Goal: Navigation & Orientation: Find specific page/section

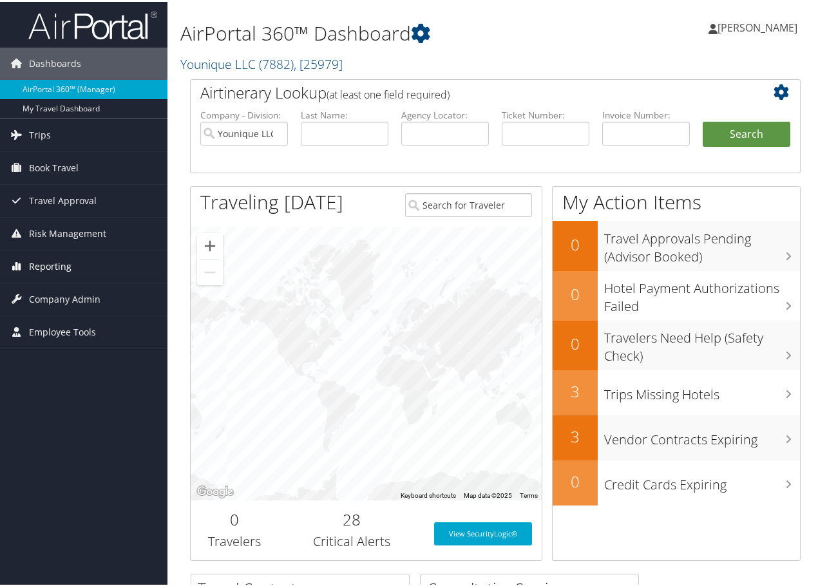
click at [43, 263] on span "Reporting" at bounding box center [50, 265] width 42 height 32
click at [53, 397] on span "Company Admin" at bounding box center [64, 394] width 71 height 32
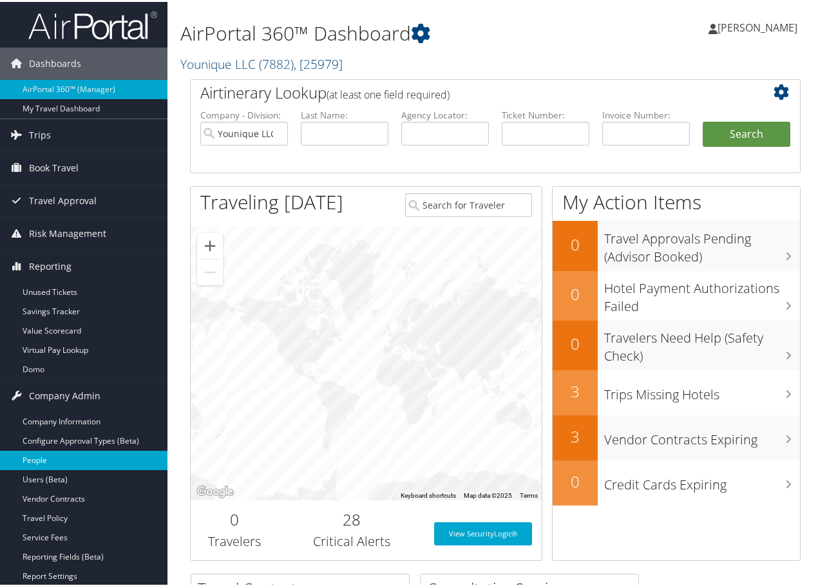
click at [48, 458] on link "People" at bounding box center [83, 458] width 167 height 19
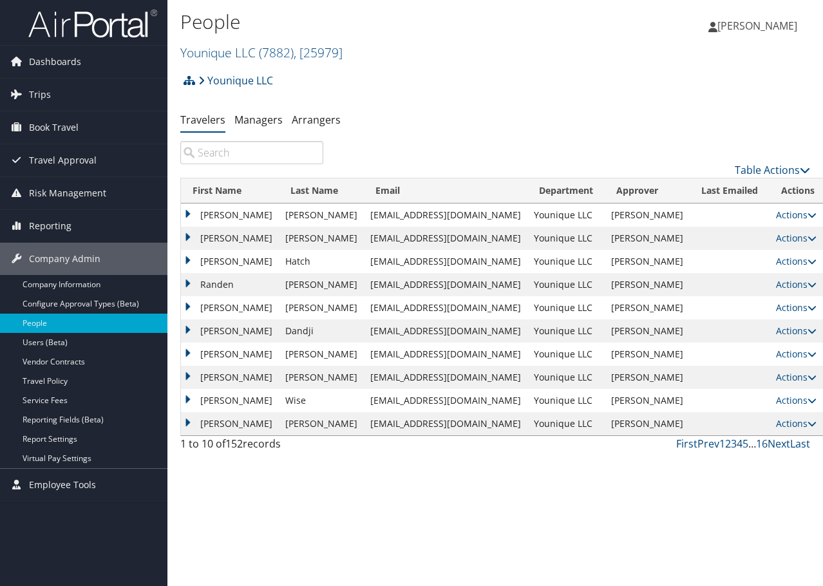
click at [200, 187] on th "First Name" at bounding box center [230, 190] width 98 height 25
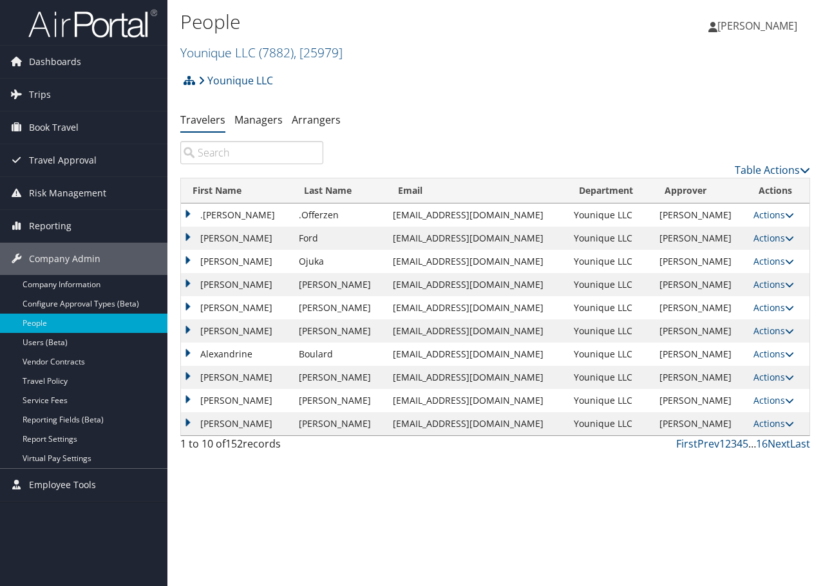
click at [733, 446] on link "3" at bounding box center [734, 443] width 6 height 14
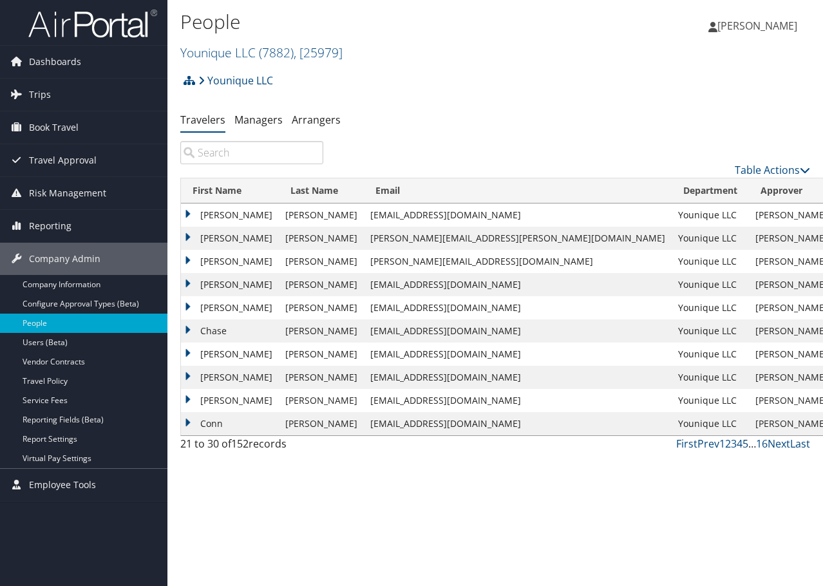
click at [742, 444] on link "5" at bounding box center [745, 443] width 6 height 14
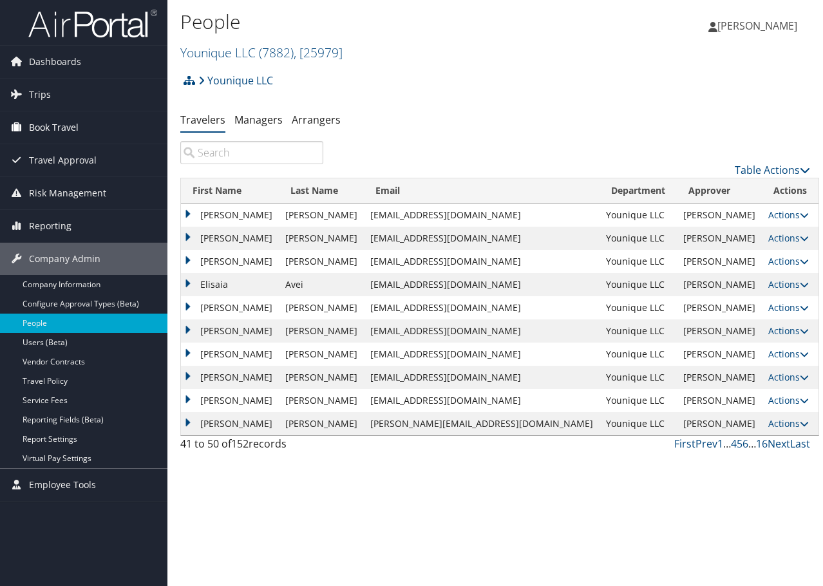
click at [45, 124] on span "Book Travel" at bounding box center [54, 127] width 50 height 32
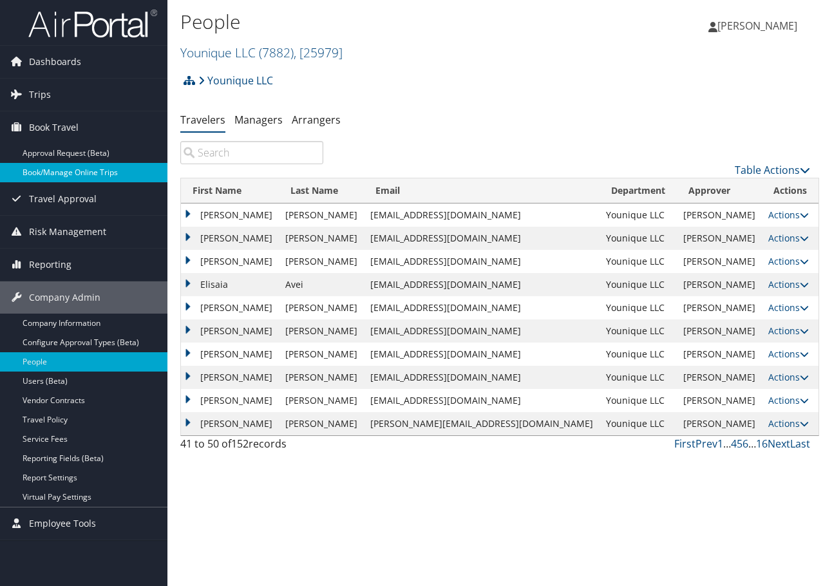
click at [44, 171] on link "Book/Manage Online Trips" at bounding box center [83, 172] width 167 height 19
click at [39, 93] on span "Trips" at bounding box center [40, 95] width 22 height 32
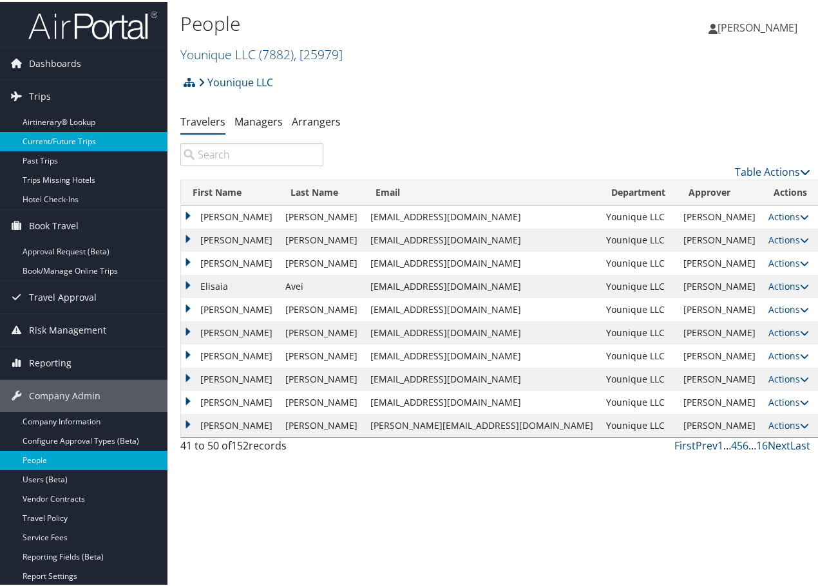
click at [44, 140] on link "Current/Future Trips" at bounding box center [83, 139] width 167 height 19
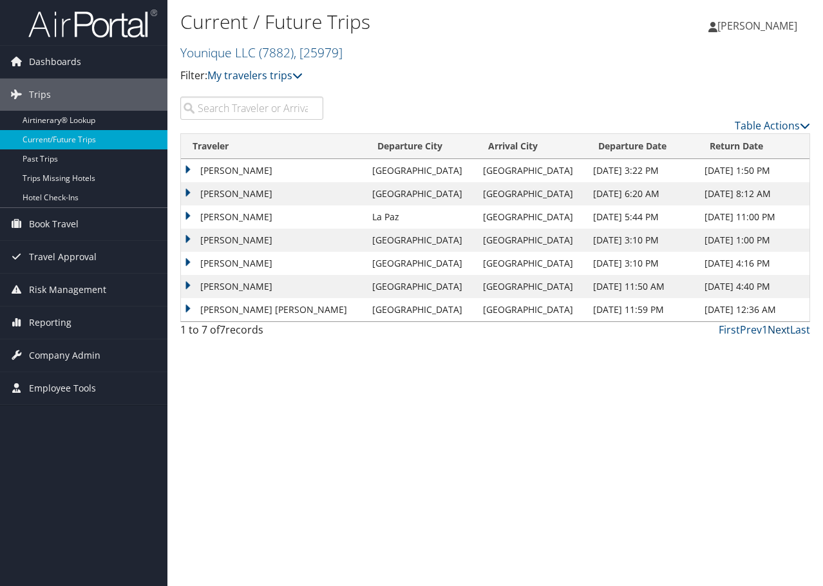
click at [780, 328] on link "Next" at bounding box center [778, 330] width 23 height 14
click at [780, 330] on link "Next" at bounding box center [778, 330] width 23 height 14
